Goal: Transaction & Acquisition: Purchase product/service

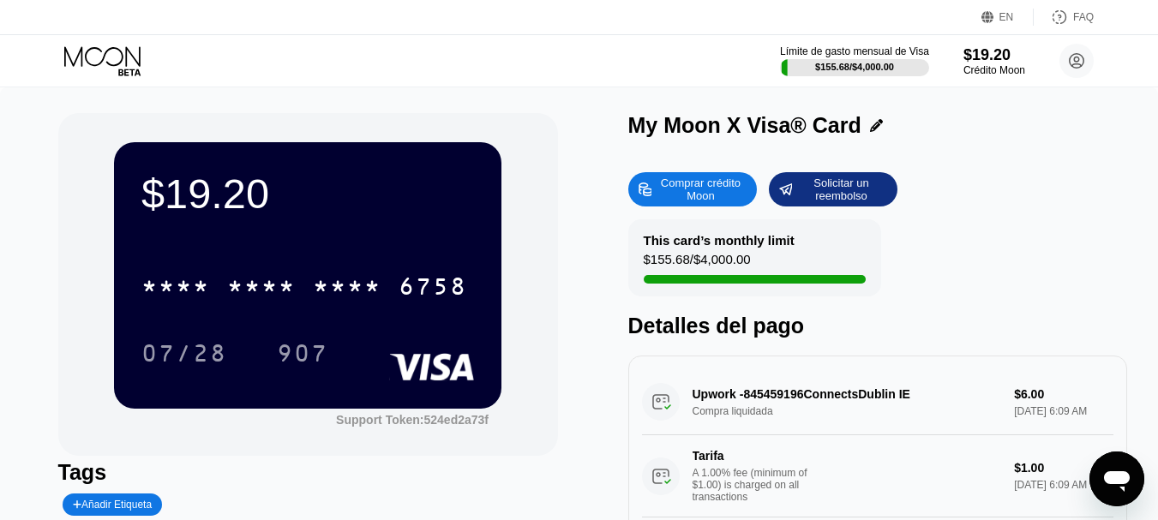
click at [1081, 307] on div "This card’s monthly limit $155.68 / $4,000.00 Detalles del pago" at bounding box center [878, 278] width 500 height 119
click at [690, 203] on div "Comprar crédito Moon" at bounding box center [700, 189] width 94 height 27
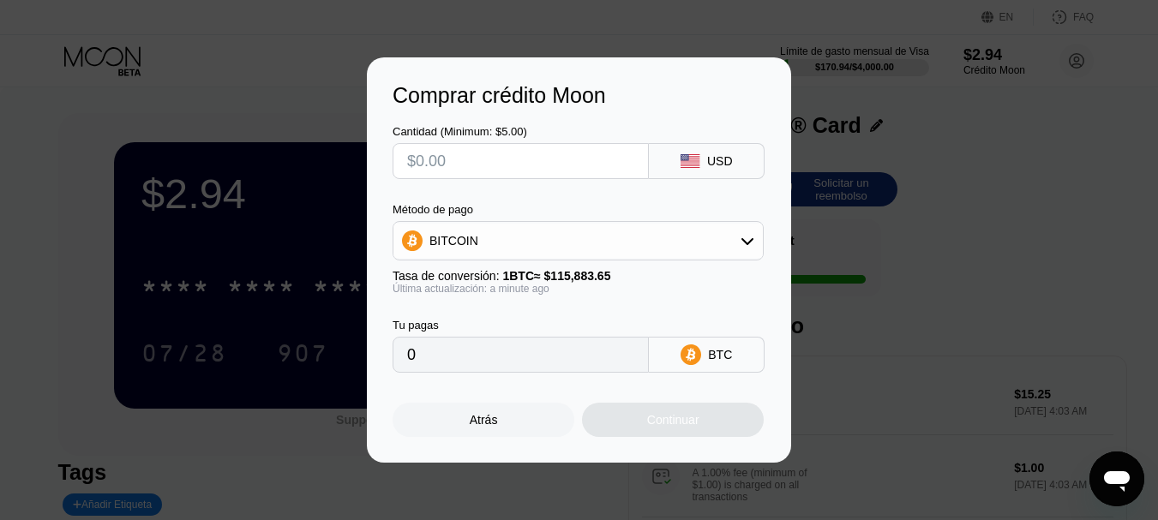
click at [538, 164] on input "text" at bounding box center [520, 161] width 227 height 34
type input "$2"
type input "0.00001726"
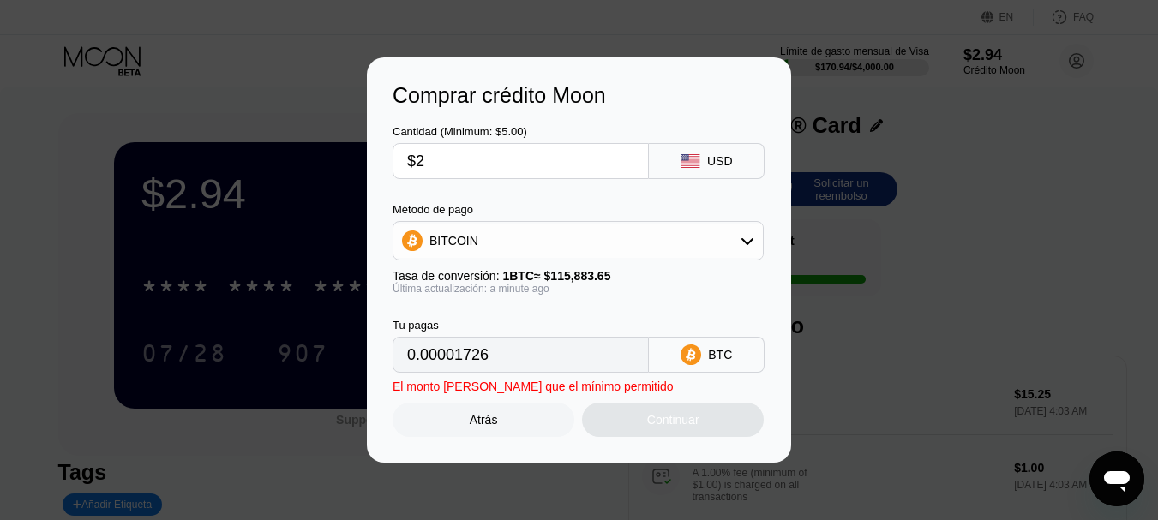
type input "$20"
type input "0.00017259"
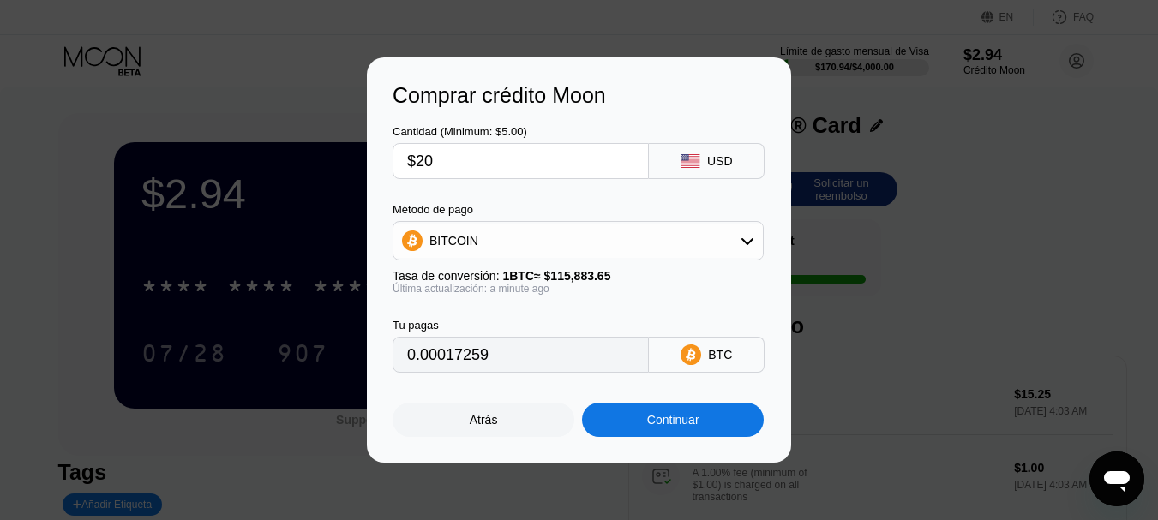
type input "$20"
click at [557, 243] on div "BITCOIN" at bounding box center [577, 241] width 369 height 34
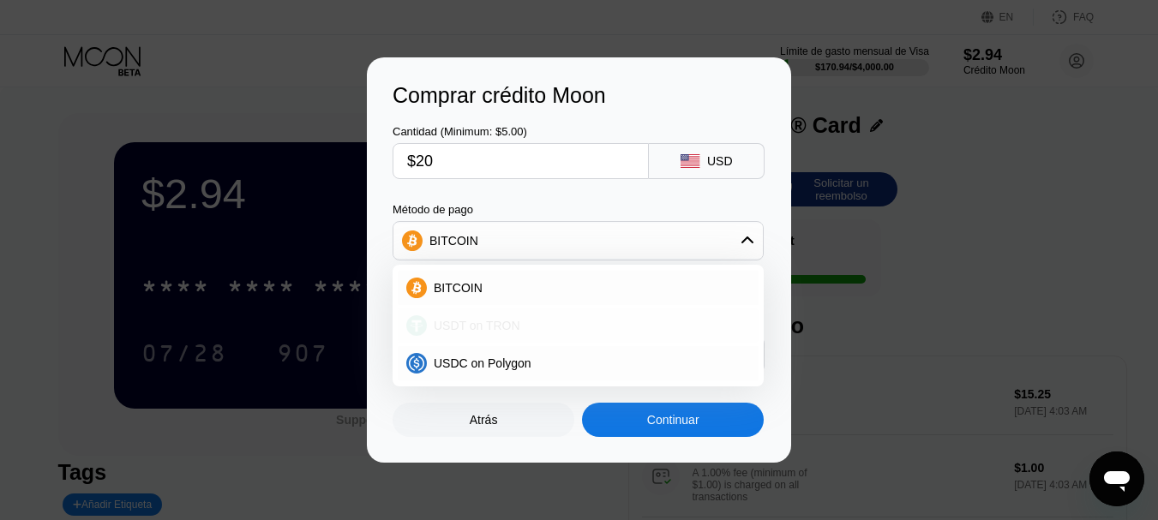
click at [533, 336] on div "USDT on TRON" at bounding box center [578, 326] width 361 height 34
type input "20.20"
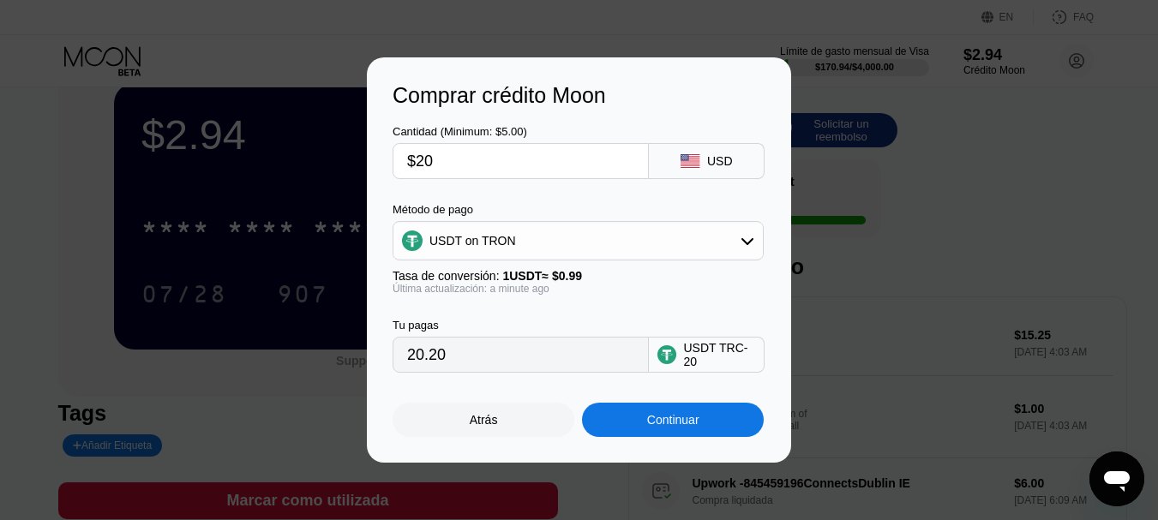
scroll to position [86, 0]
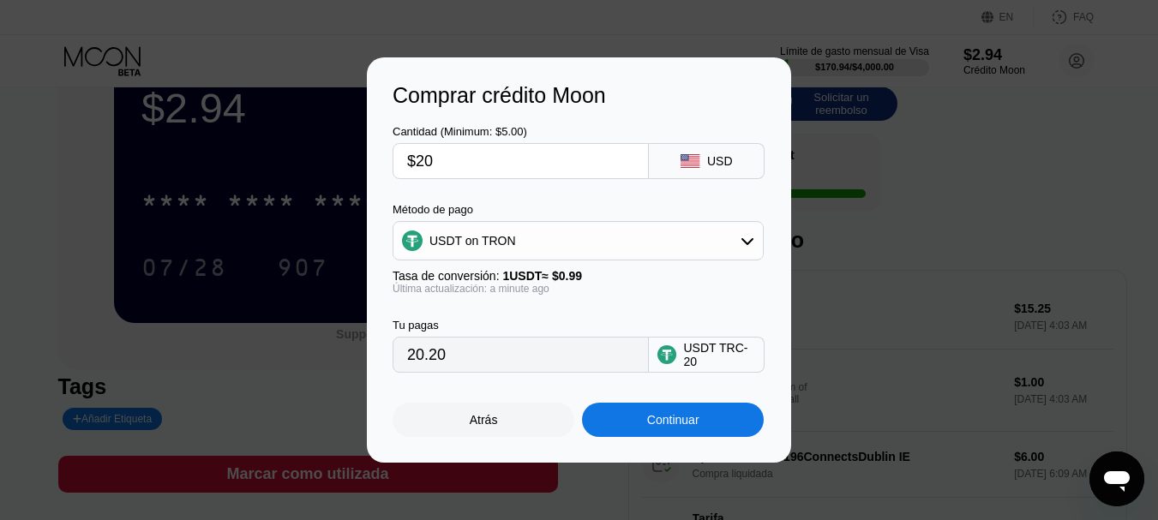
click at [645, 417] on div "Continuar" at bounding box center [673, 420] width 182 height 34
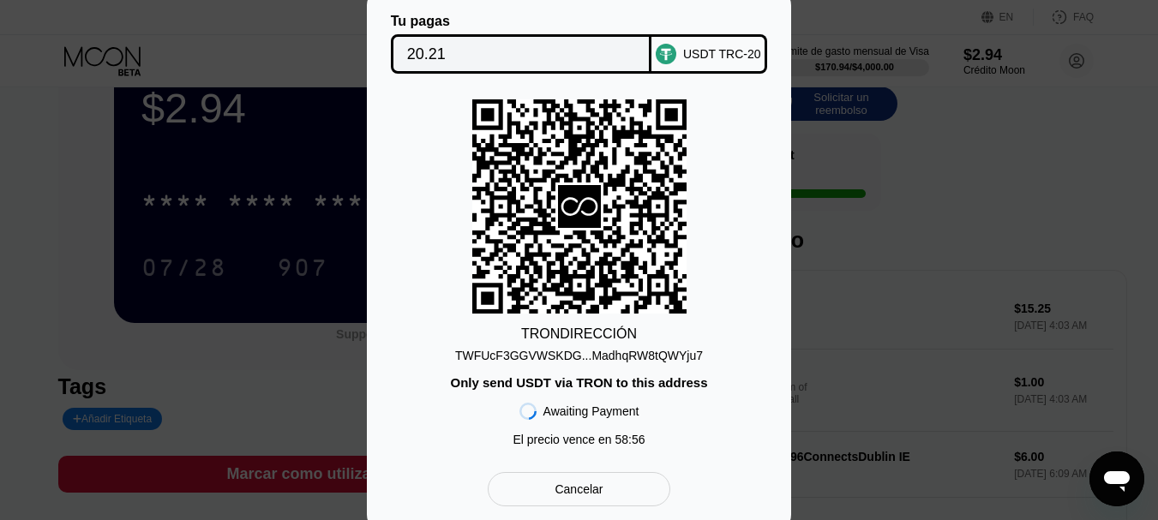
click at [681, 353] on div "TWFUcF3GGVWSKDG...MadhqRW8tQWYju7" at bounding box center [579, 356] width 248 height 14
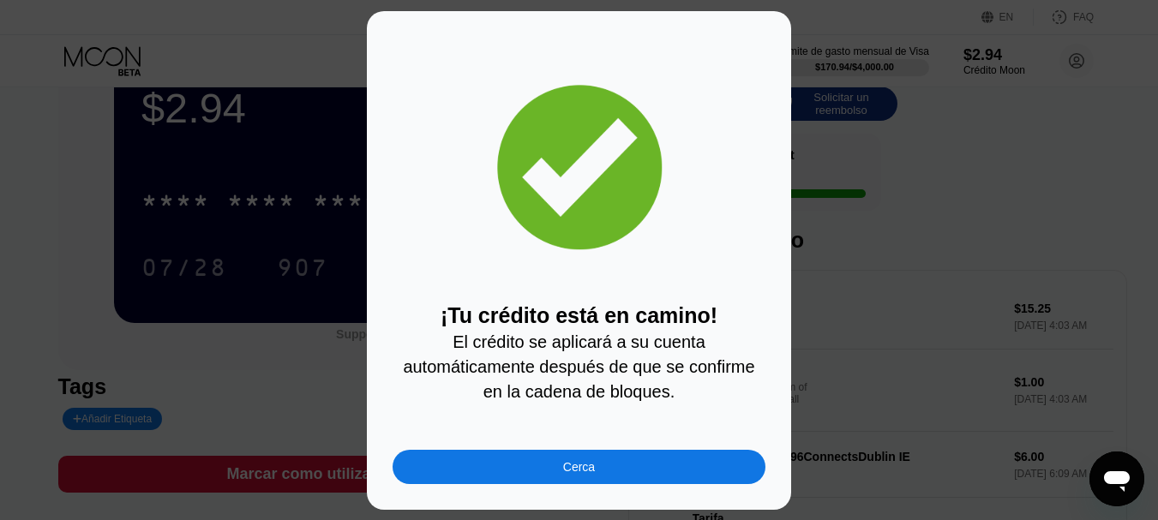
click at [570, 474] on div "Cerca" at bounding box center [579, 467] width 32 height 14
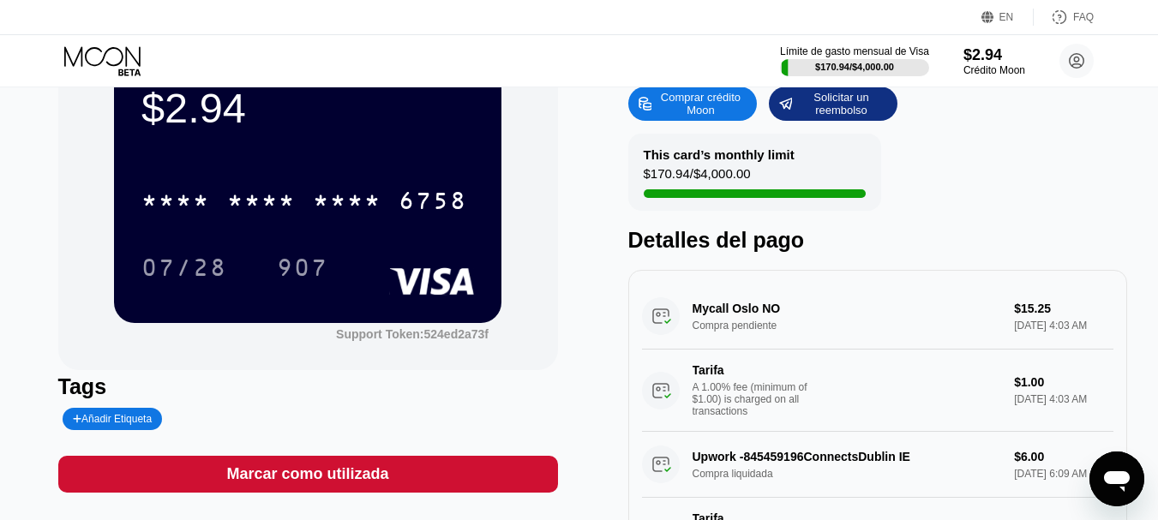
scroll to position [0, 0]
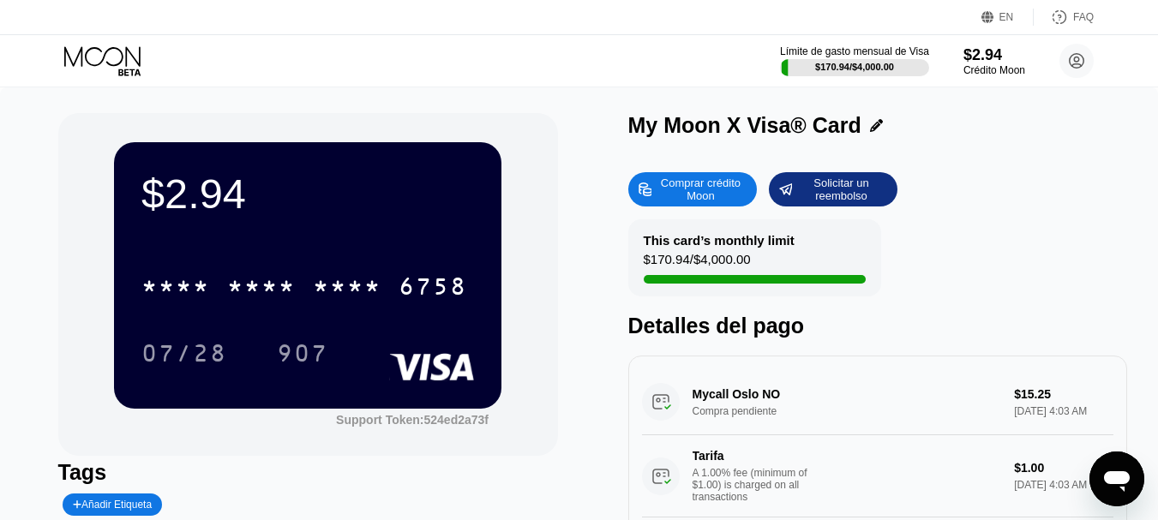
click at [578, 222] on div "$2.94 * * * * * * * * * * * * 6758 07/28 907 Support Token: 524ed2a73f Tags Aña…" at bounding box center [579, 384] width 1042 height 543
click at [992, 57] on div "$2.94" at bounding box center [993, 54] width 63 height 18
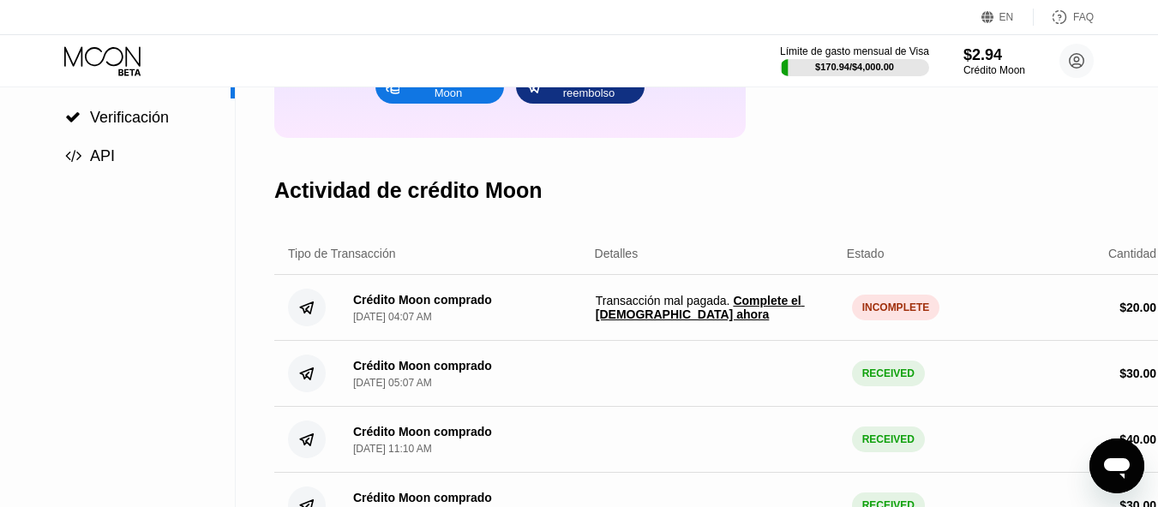
scroll to position [257, 0]
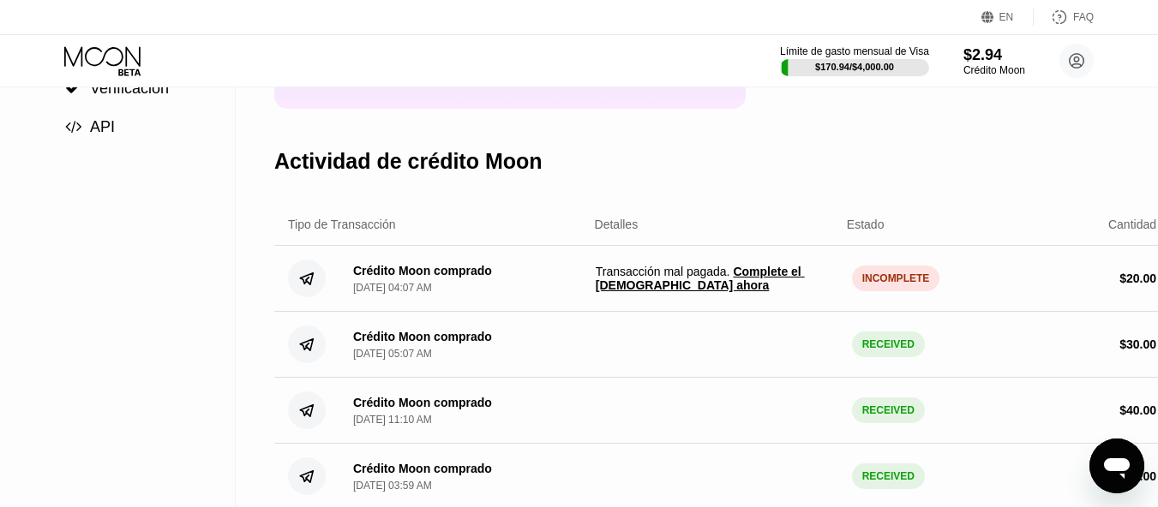
click at [777, 289] on span "Complete el pago ahora" at bounding box center [700, 278] width 209 height 27
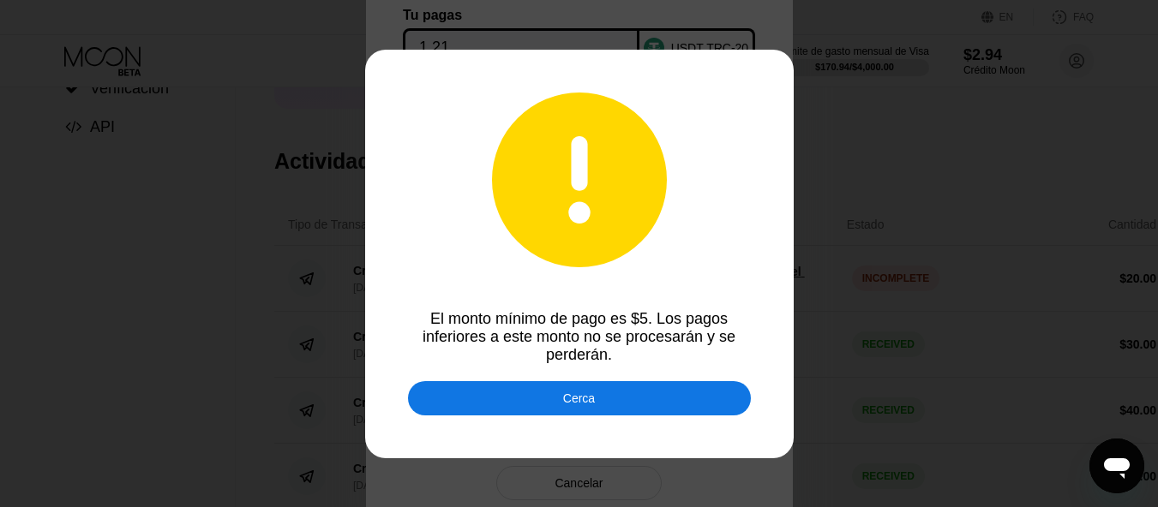
click at [584, 402] on div "Cerca" at bounding box center [579, 399] width 32 height 14
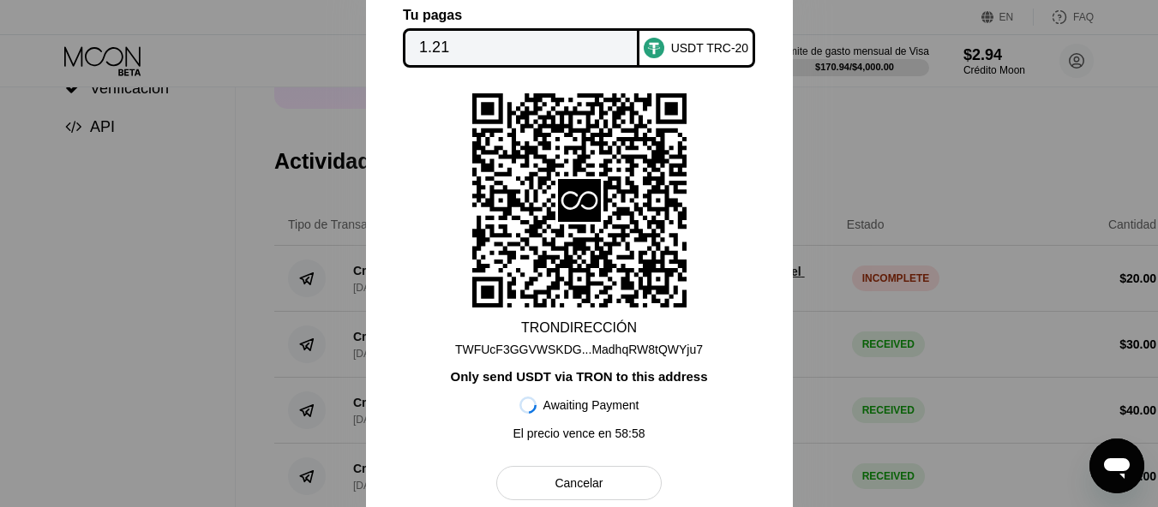
click at [585, 491] on div "Cancelar" at bounding box center [579, 483] width 48 height 15
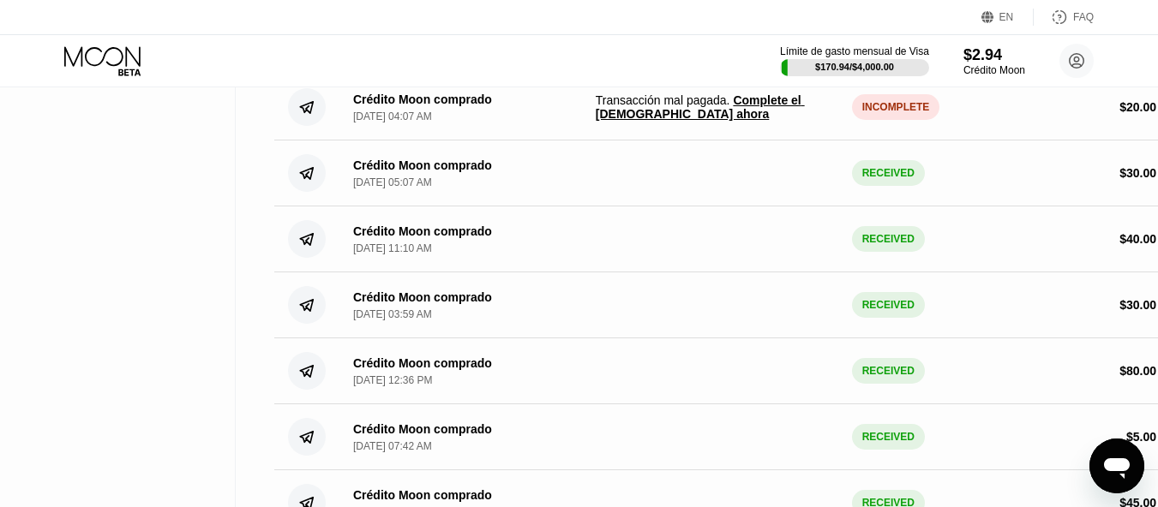
scroll to position [343, 0]
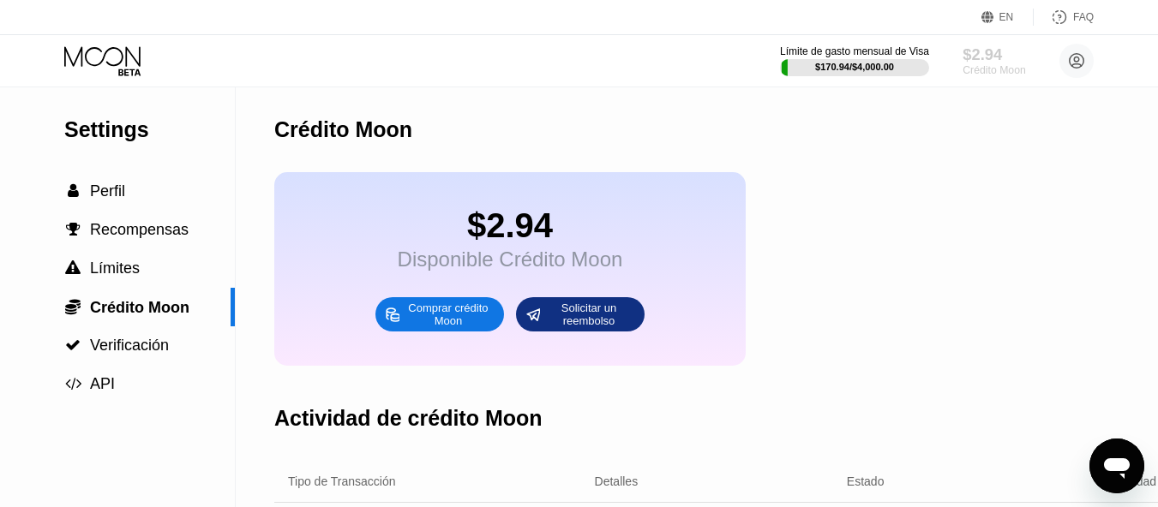
click at [997, 69] on div "Crédito Moon" at bounding box center [993, 70] width 63 height 12
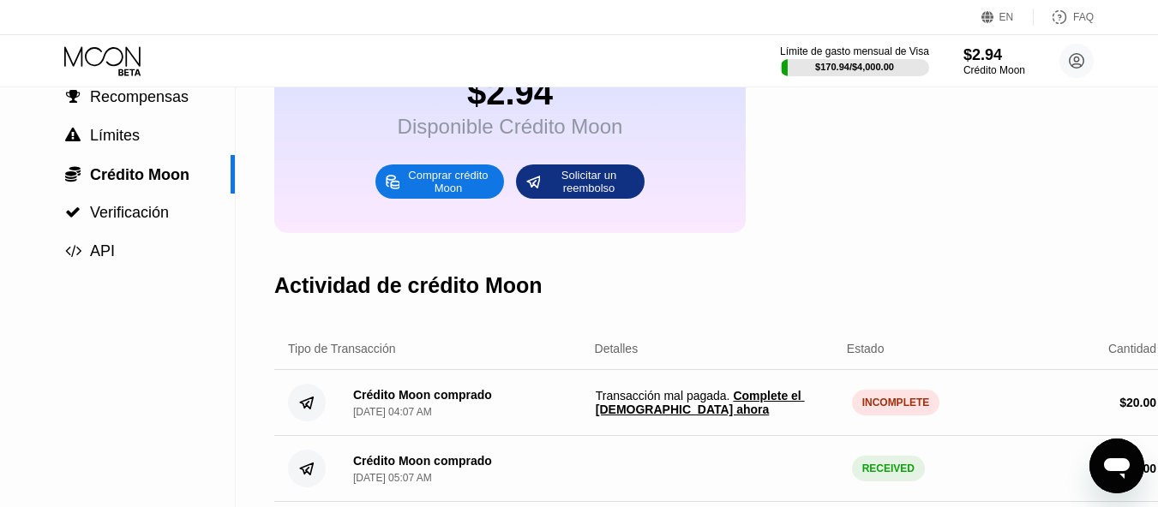
scroll to position [257, 0]
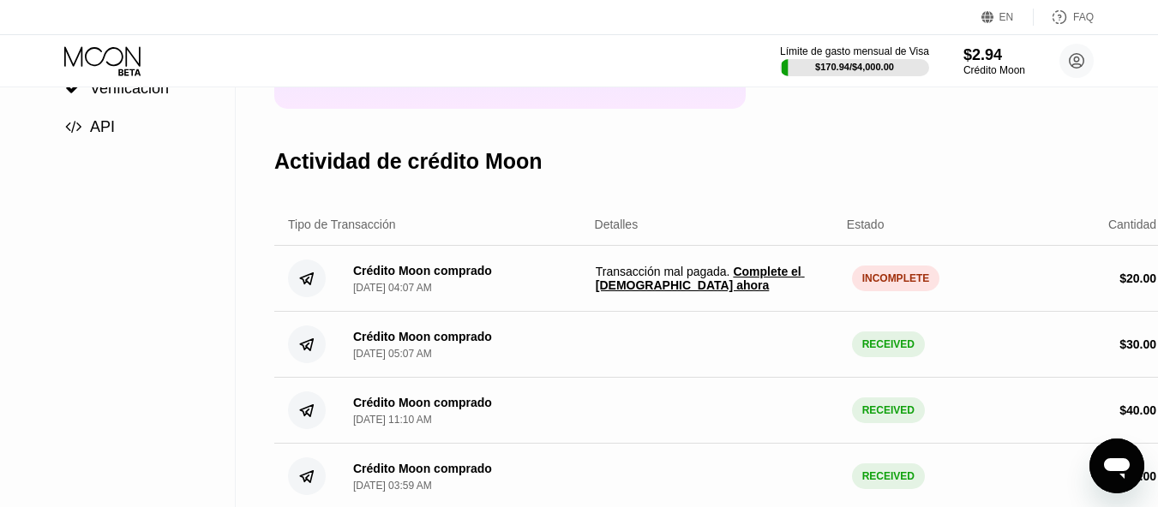
click at [908, 291] on div "INCOMPLETE" at bounding box center [896, 279] width 88 height 26
click at [805, 290] on span "Complete el pago ahora" at bounding box center [700, 278] width 209 height 27
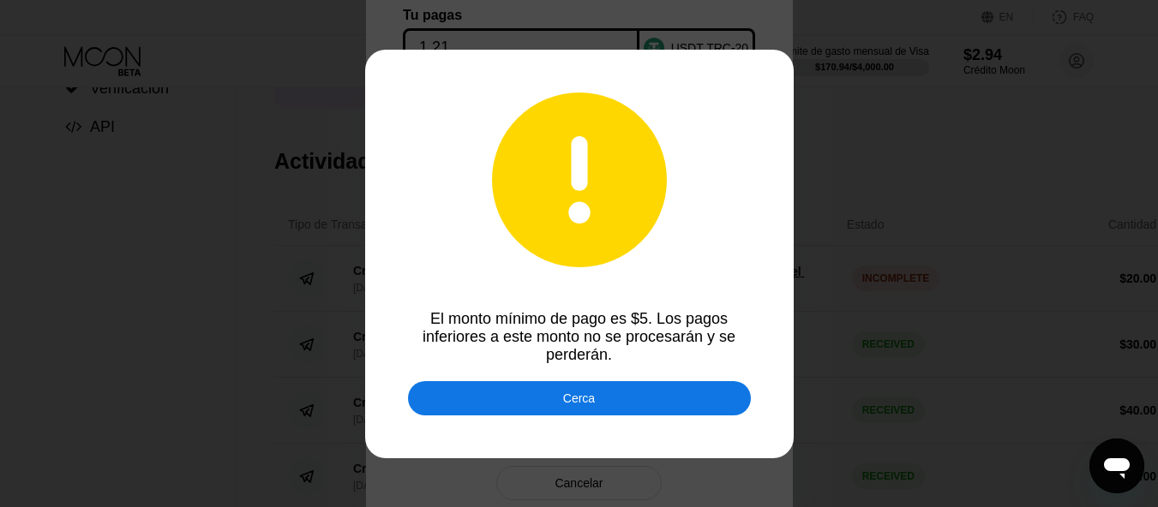
click at [556, 411] on div "Cerca" at bounding box center [579, 398] width 343 height 34
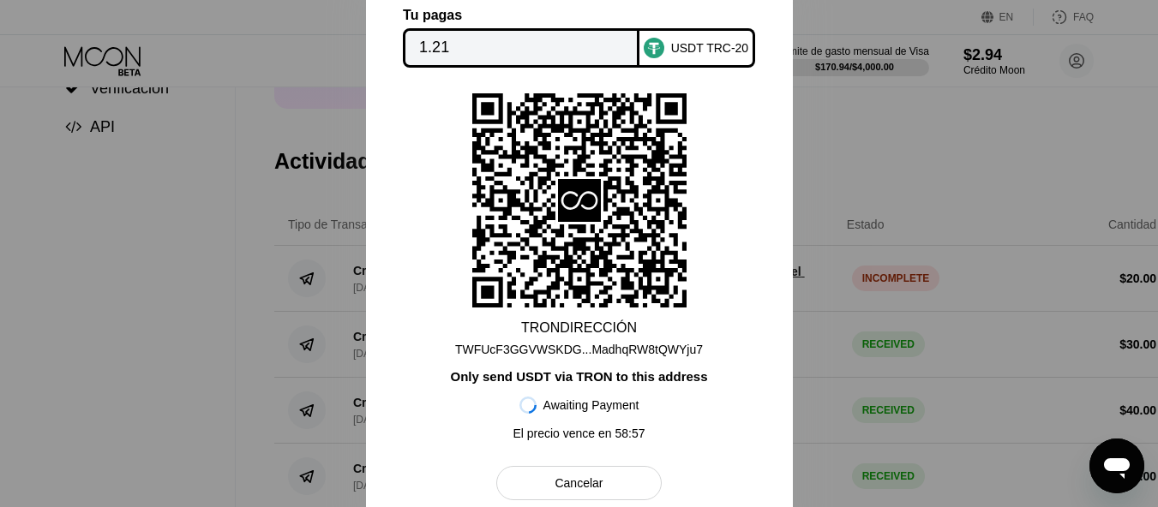
click at [612, 493] on div "Cancelar" at bounding box center [578, 483] width 165 height 34
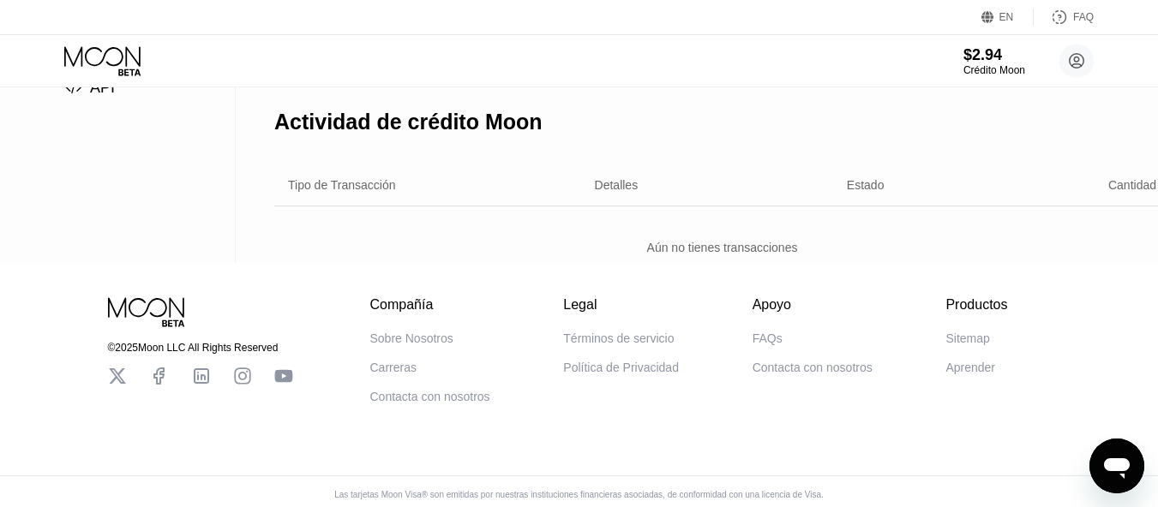
scroll to position [338, 0]
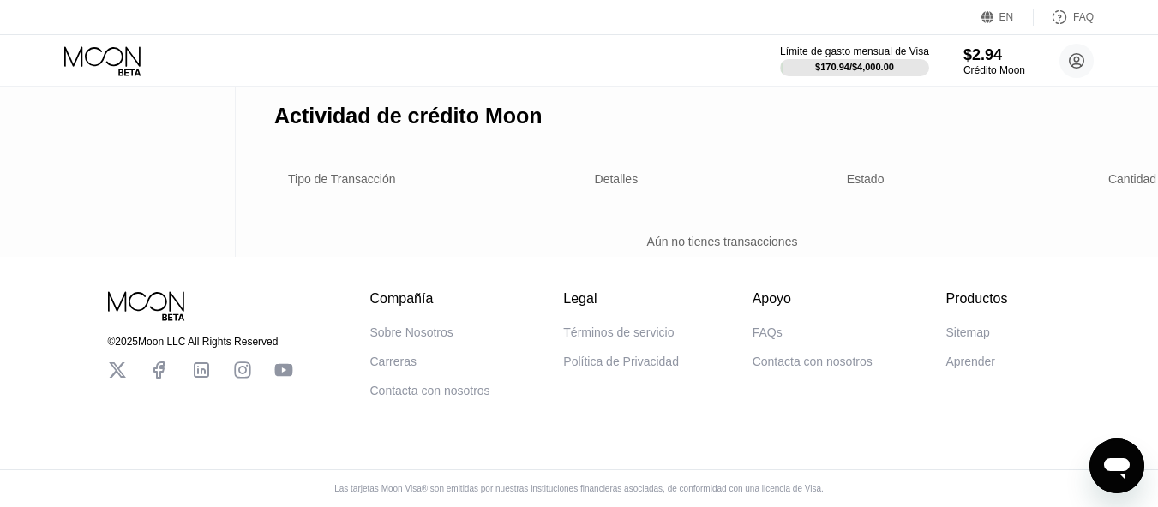
scroll to position [338, 0]
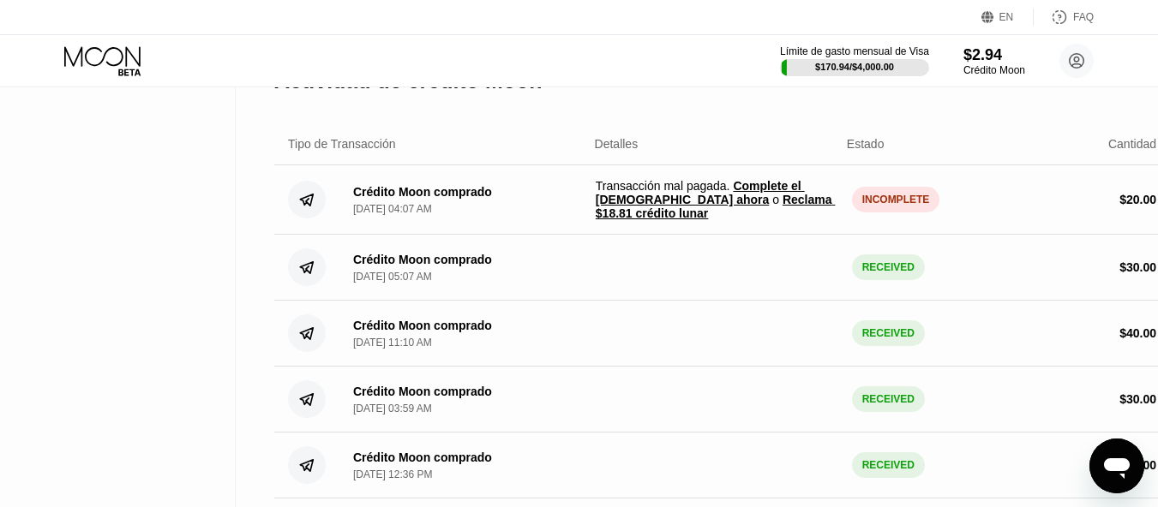
click at [716, 220] on span "Reclama $18.81 crédito lunar" at bounding box center [716, 206] width 240 height 27
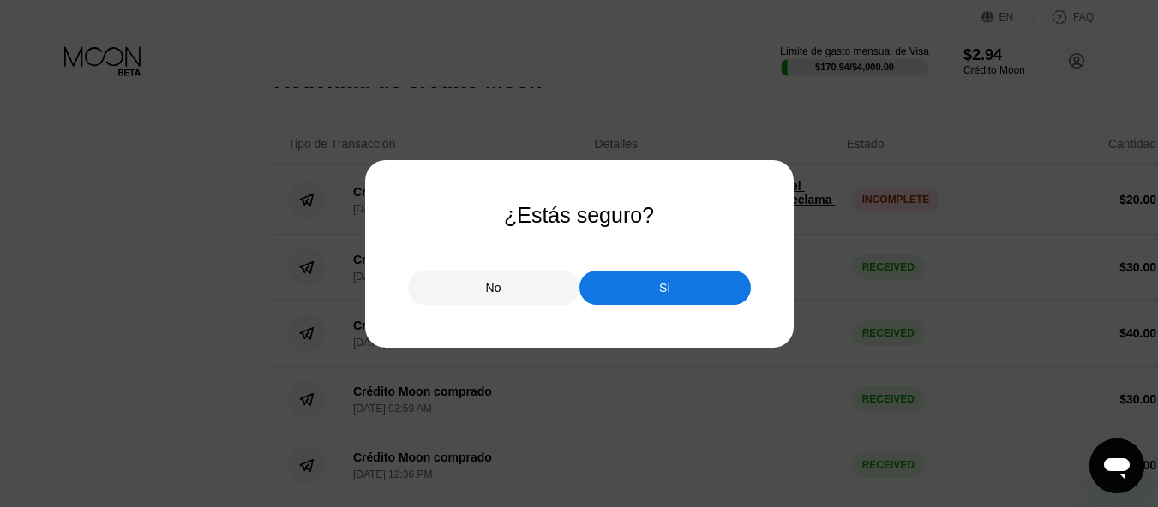
click at [666, 302] on div "Sí" at bounding box center [664, 288] width 171 height 34
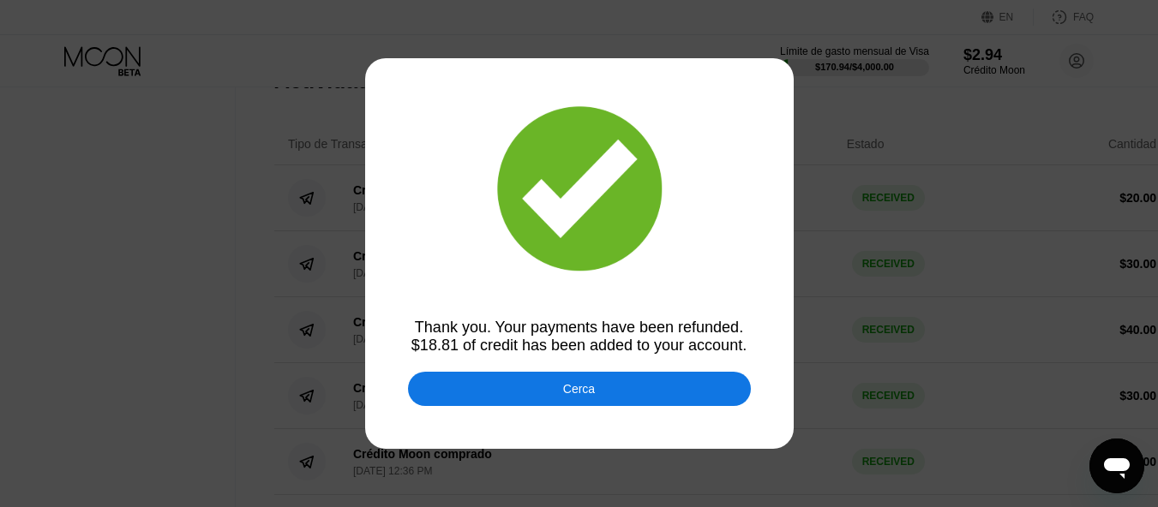
click at [637, 385] on div "Cerca" at bounding box center [579, 389] width 343 height 34
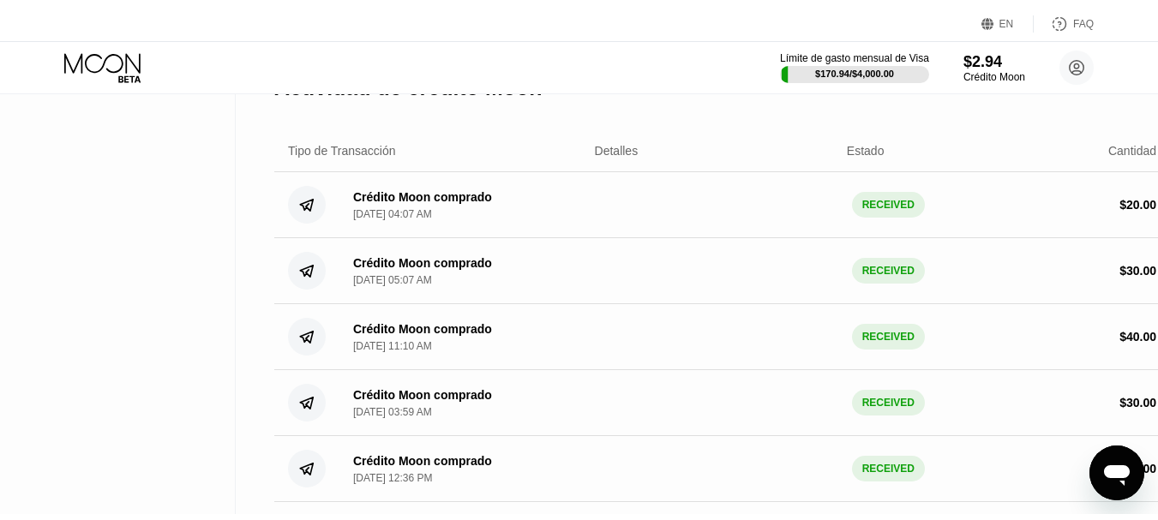
scroll to position [0, 0]
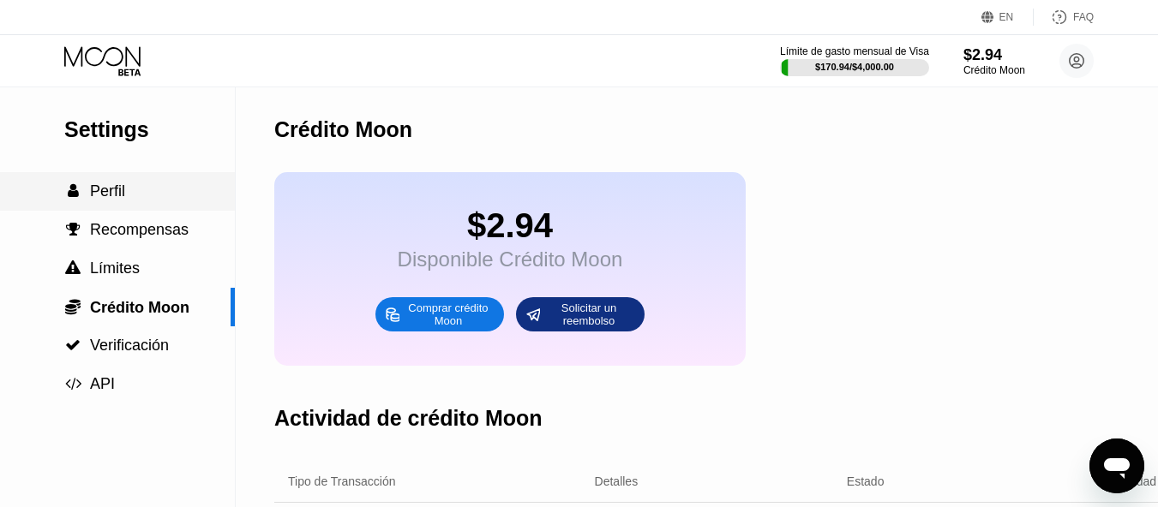
click at [68, 198] on span "" at bounding box center [73, 190] width 11 height 15
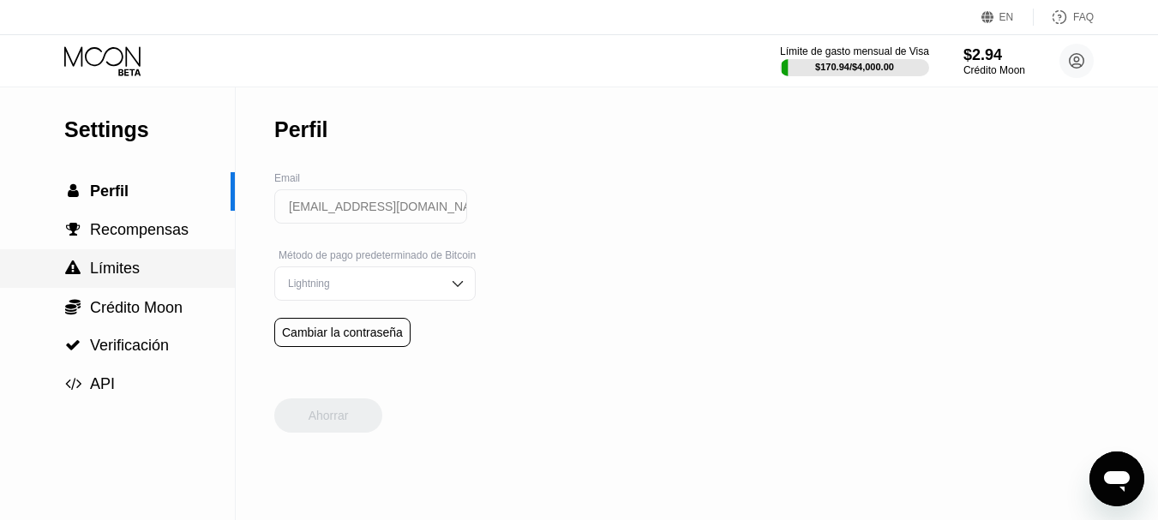
click at [153, 261] on div " Límites" at bounding box center [117, 268] width 235 height 39
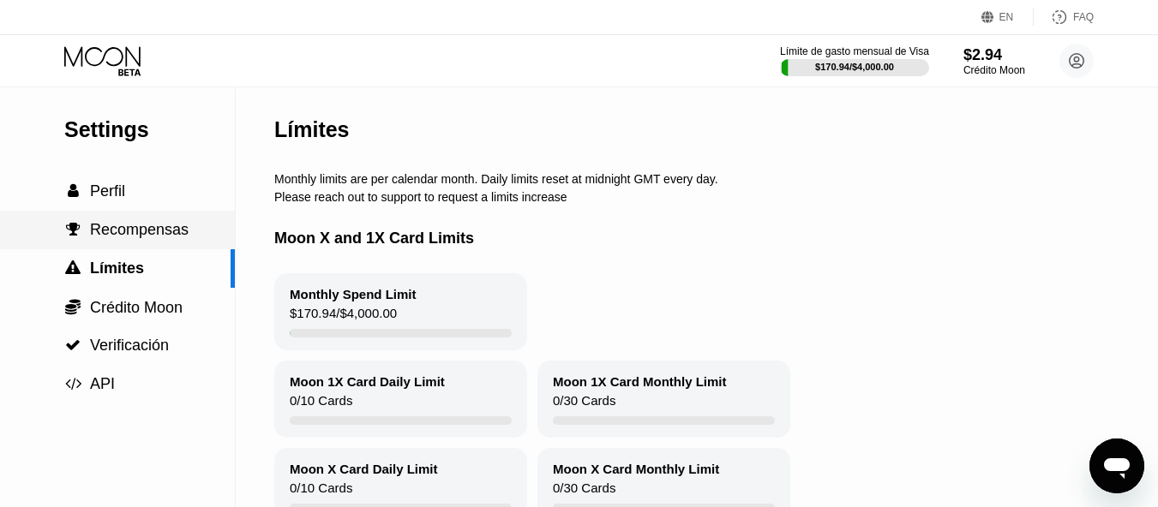
click at [166, 235] on span "Recompensas" at bounding box center [139, 229] width 99 height 17
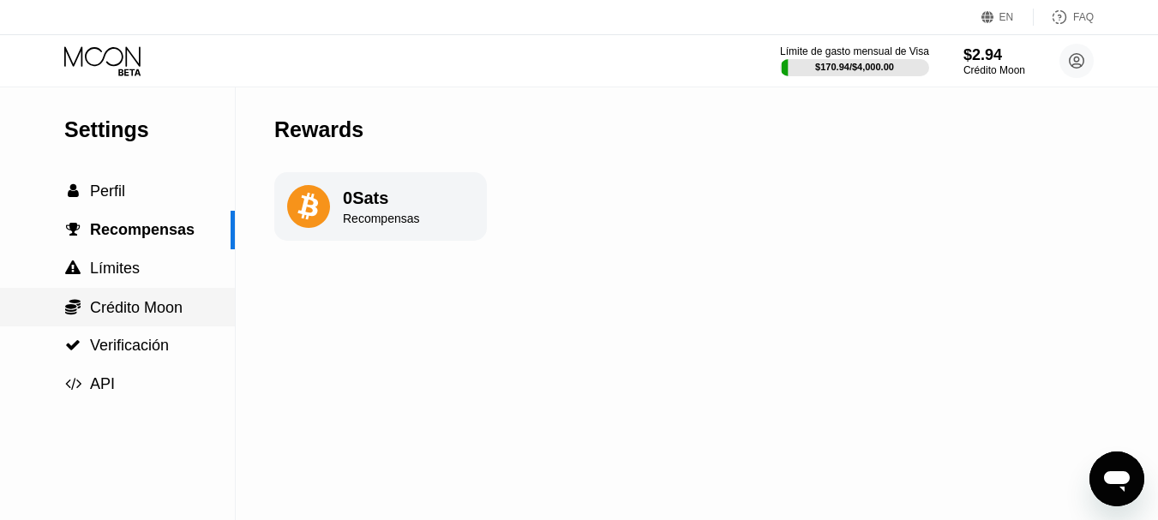
click at [167, 316] on span "Crédito Moon" at bounding box center [136, 307] width 93 height 17
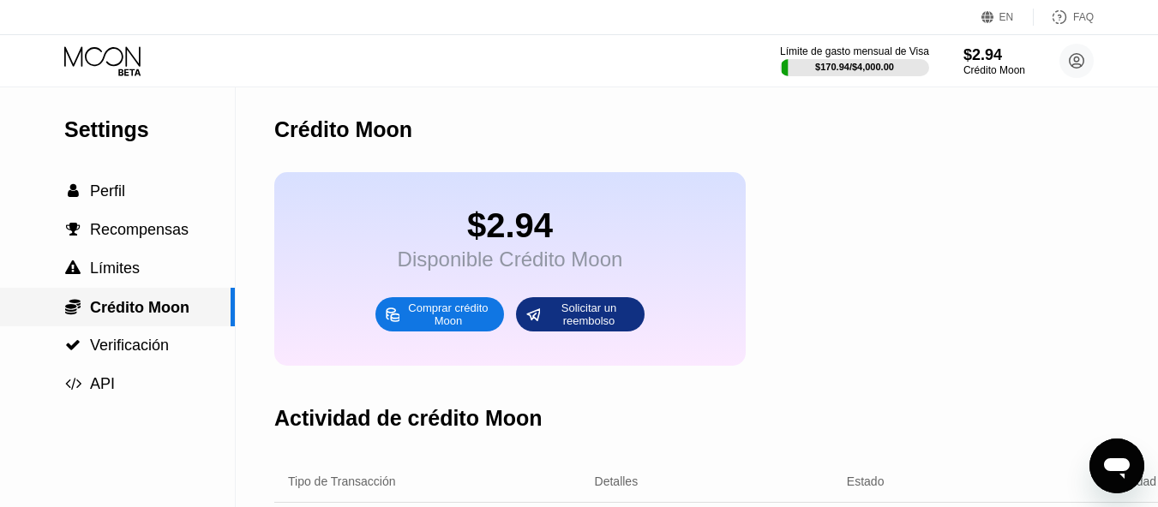
scroll to position [171, 0]
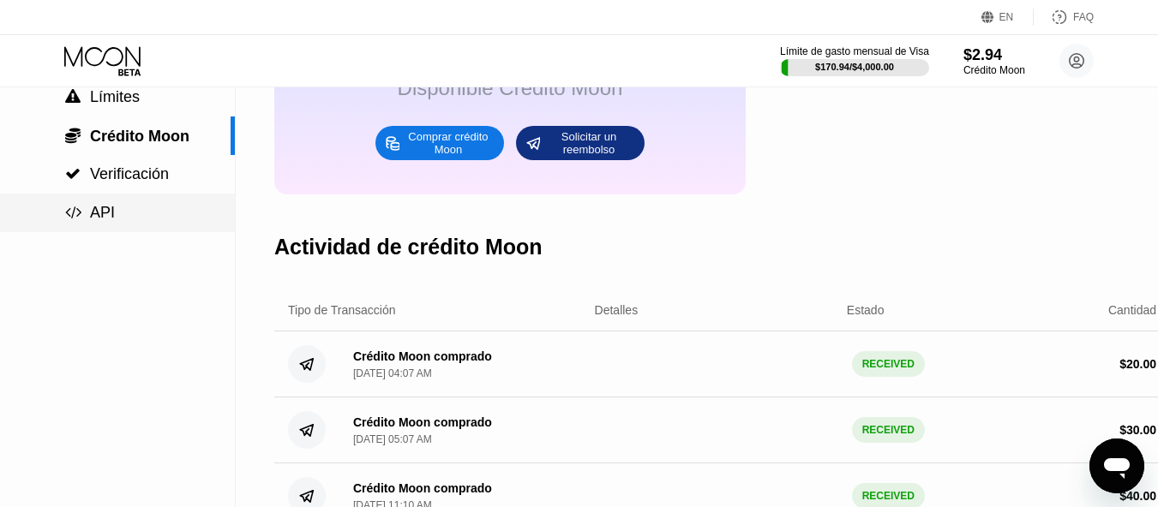
click at [165, 207] on div " API" at bounding box center [117, 213] width 235 height 18
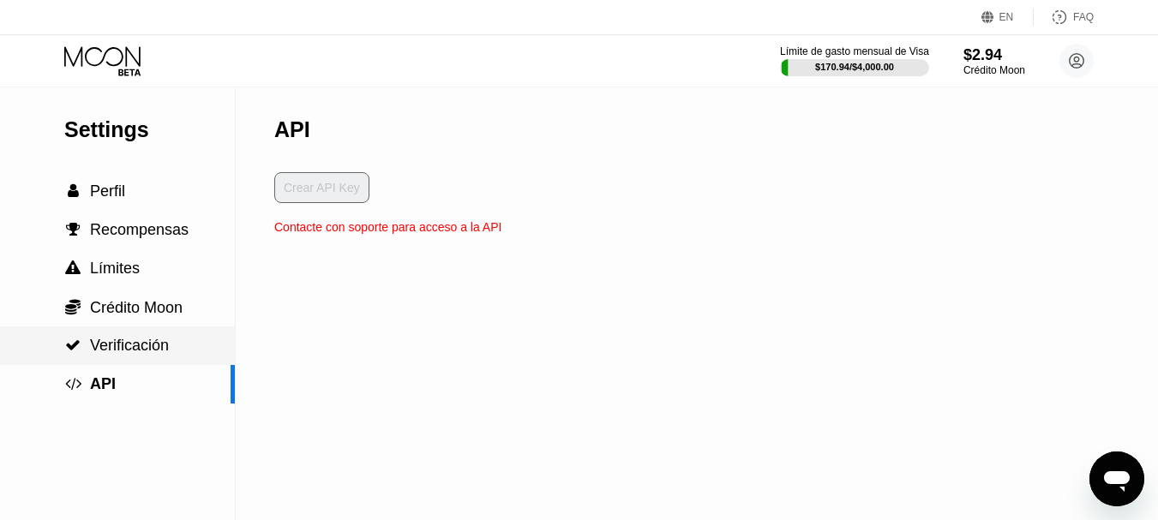
click at [140, 352] on span "Verificación" at bounding box center [129, 345] width 79 height 17
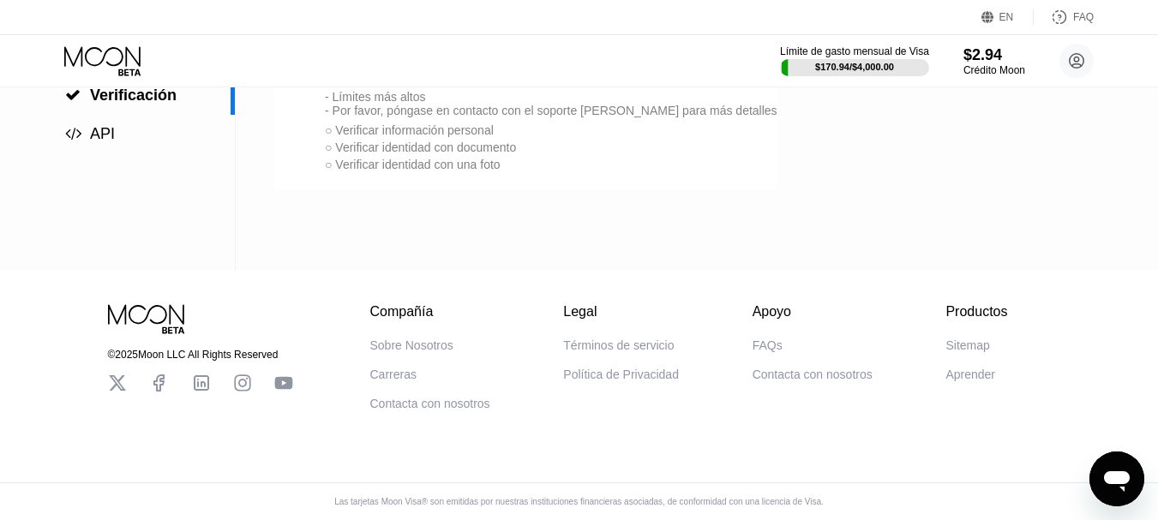
scroll to position [263, 0]
click at [907, 49] on div "Límite de gasto mensual de Visa" at bounding box center [854, 51] width 152 height 12
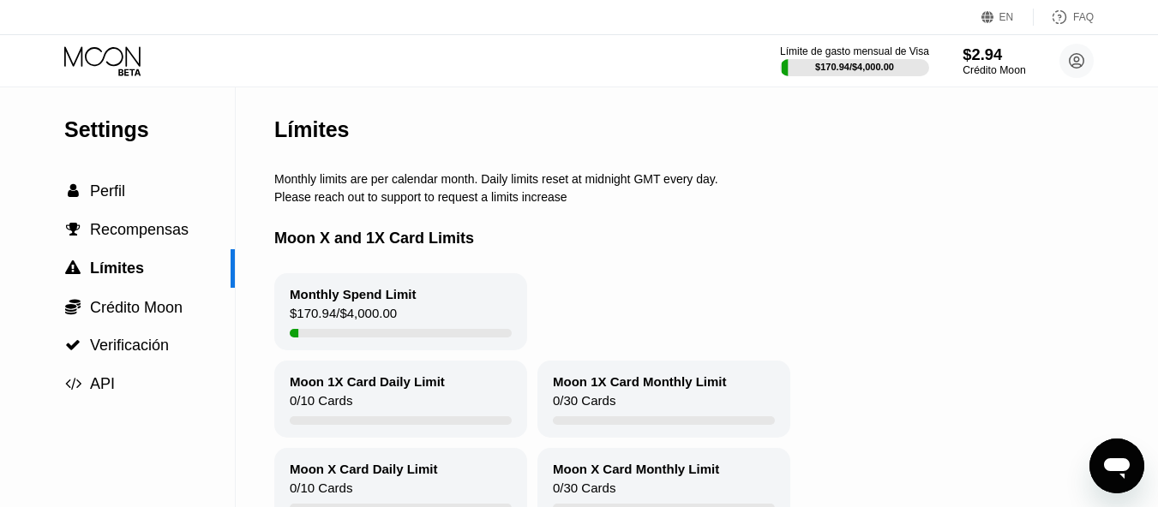
click at [1004, 58] on div "$2.94" at bounding box center [993, 54] width 63 height 18
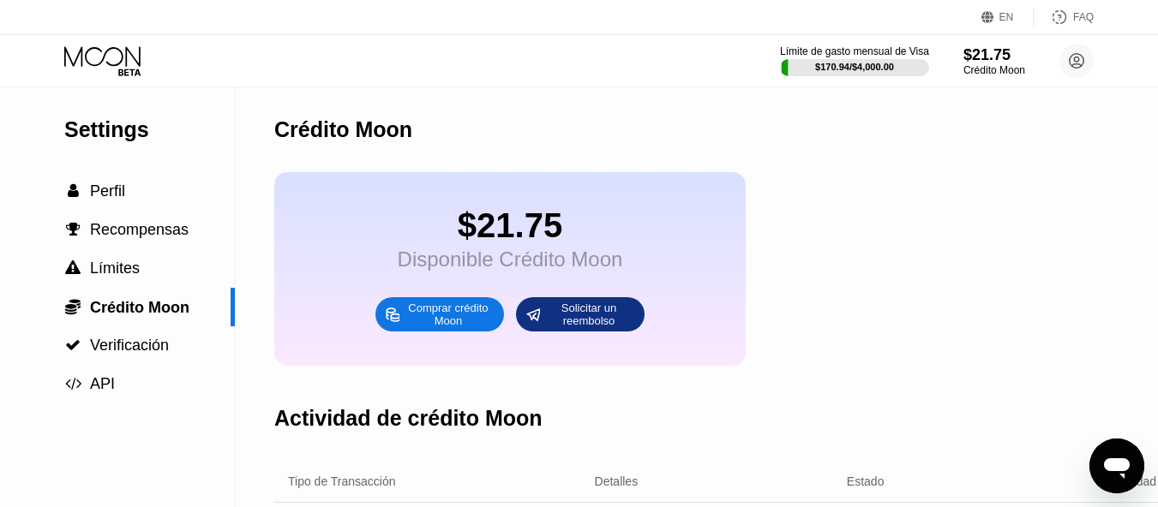
click at [828, 198] on div "$21.75 Disponible Crédito Moon Comprar crédito Moon Solicitar un reembolso" at bounding box center [722, 269] width 896 height 194
click at [540, 287] on div "$21.75 Disponible Crédito Moon Comprar crédito Moon Solicitar un reembolso" at bounding box center [509, 269] width 471 height 194
click at [393, 129] on div "Crédito Moon" at bounding box center [343, 129] width 138 height 25
click at [1014, 69] on div "Crédito Moon" at bounding box center [993, 70] width 63 height 12
click at [1097, 55] on div "Límite de gasto mensual de Visa $170.94 / $4,000.00 $21.75 Crédito Moon [EMAIL_…" at bounding box center [579, 60] width 1158 height 51
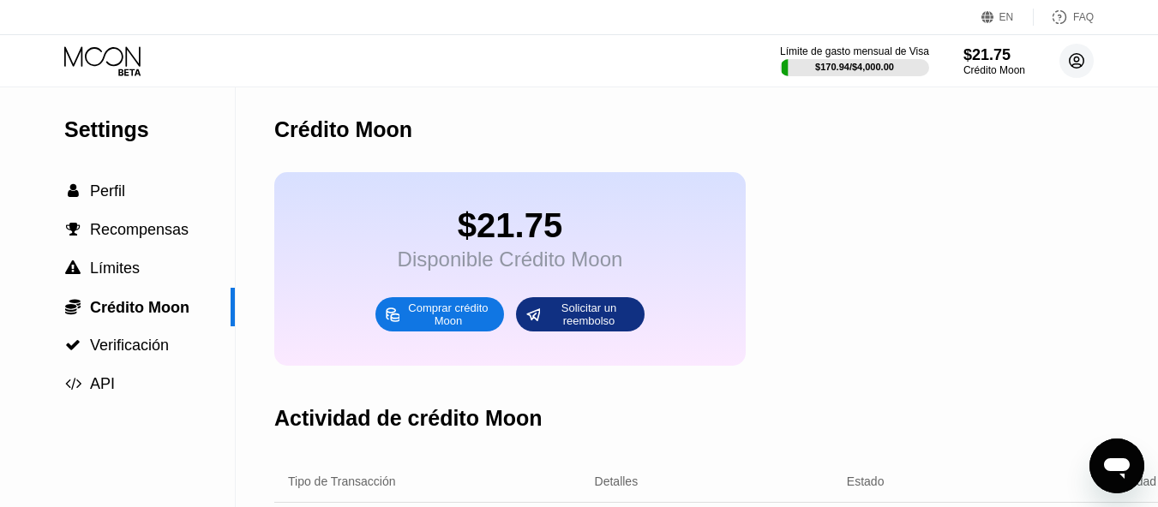
click at [1082, 61] on circle at bounding box center [1076, 61] width 34 height 34
